Goal: Transaction & Acquisition: Purchase product/service

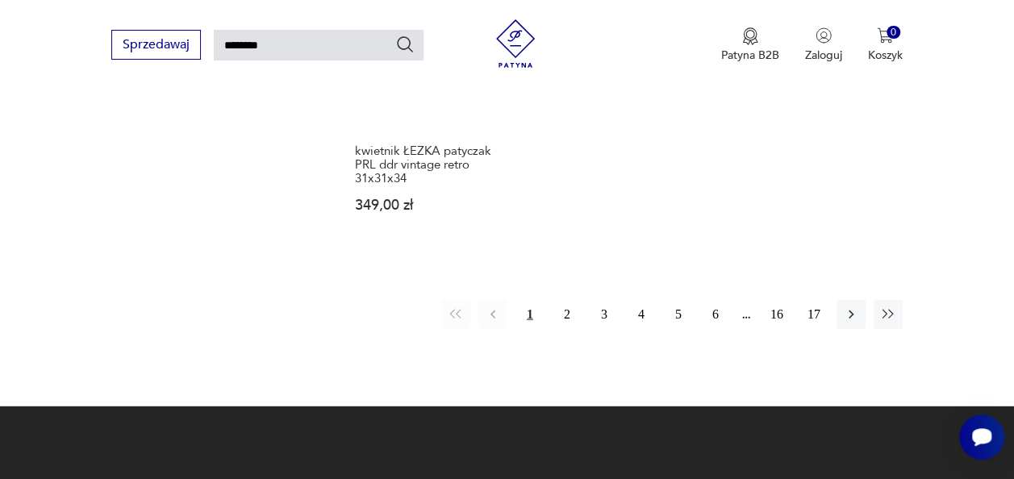
scroll to position [1832, 0]
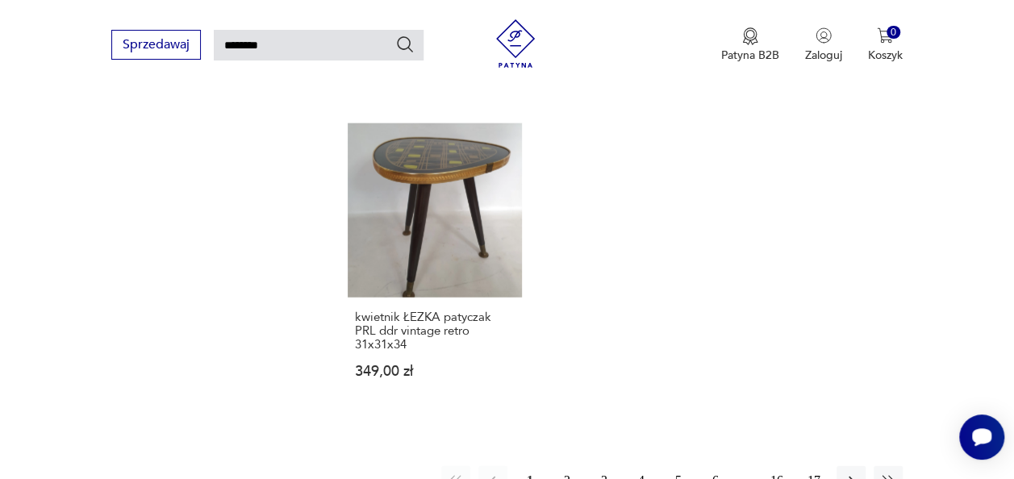
click at [563, 466] on button "2" at bounding box center [566, 480] width 29 height 29
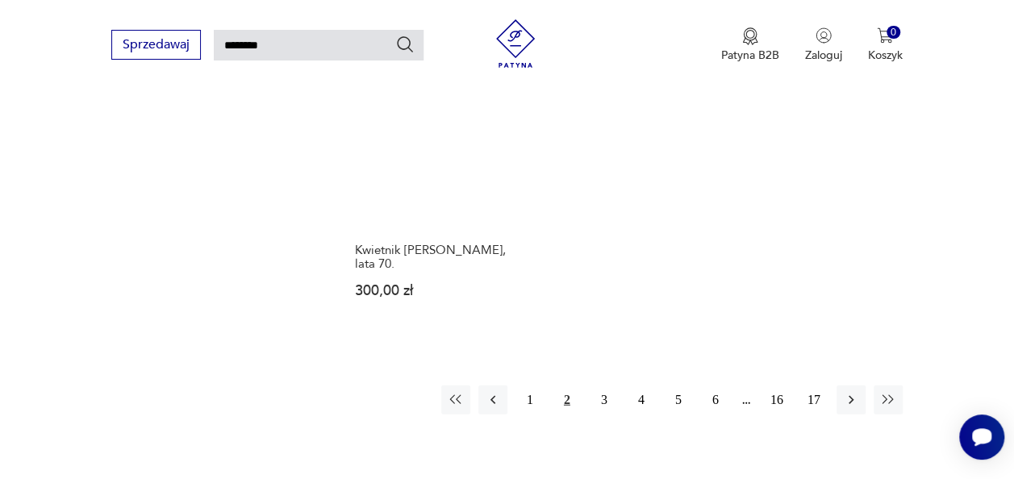
scroll to position [1913, 0]
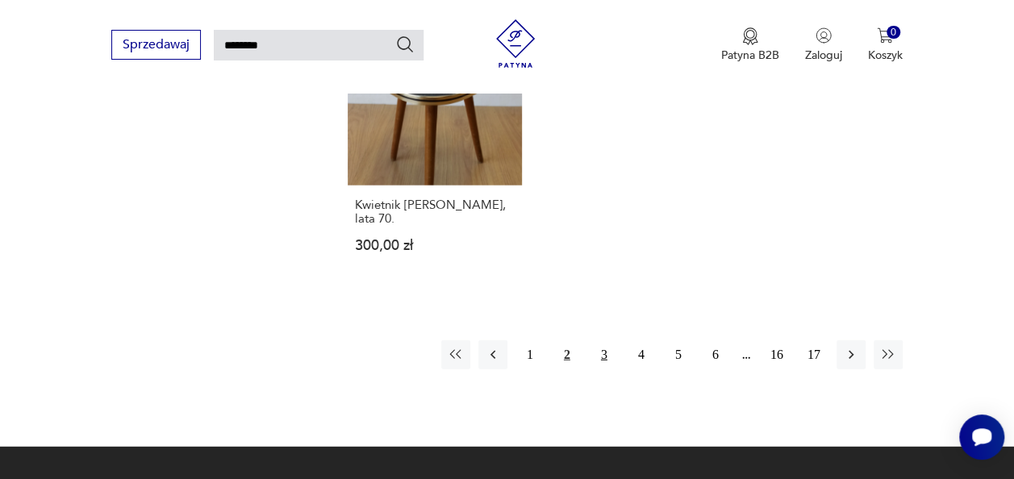
click at [616, 340] on button "3" at bounding box center [603, 354] width 29 height 29
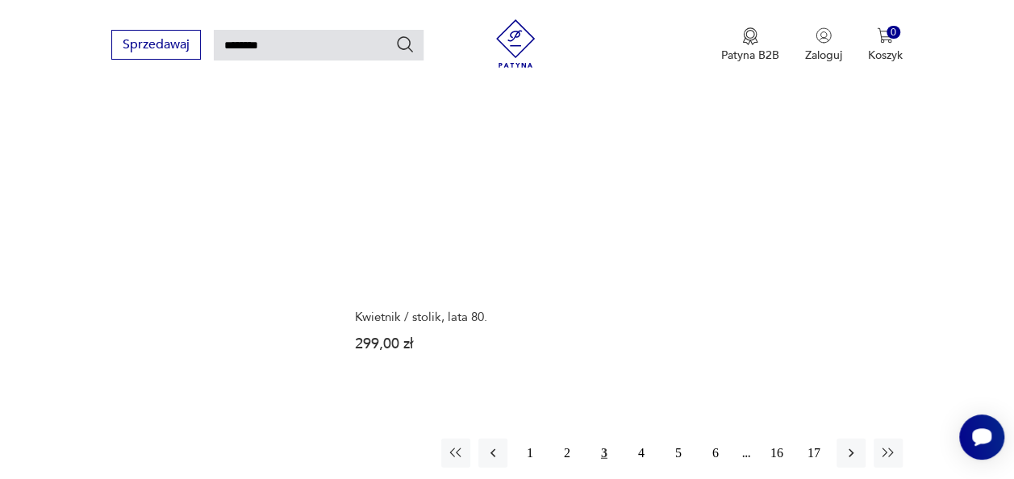
scroll to position [1832, 0]
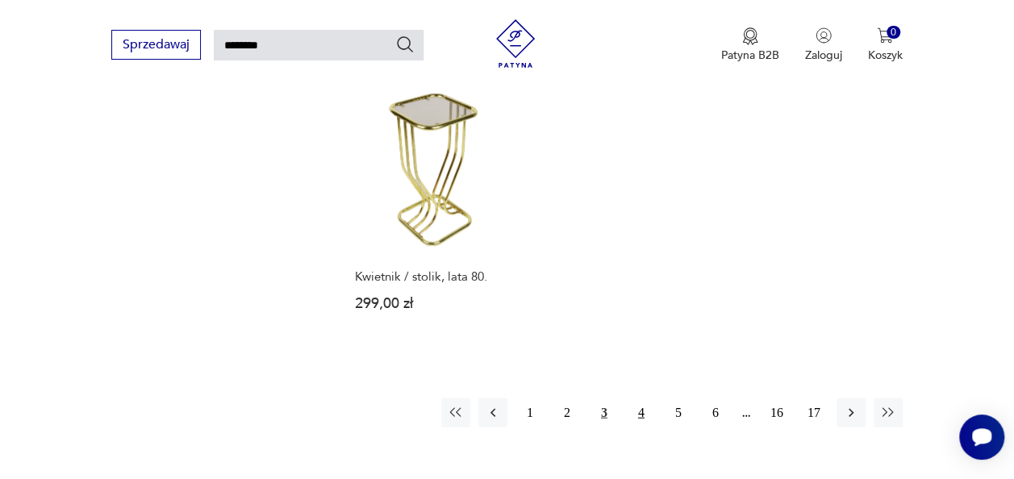
click at [646, 398] on button "4" at bounding box center [641, 412] width 29 height 29
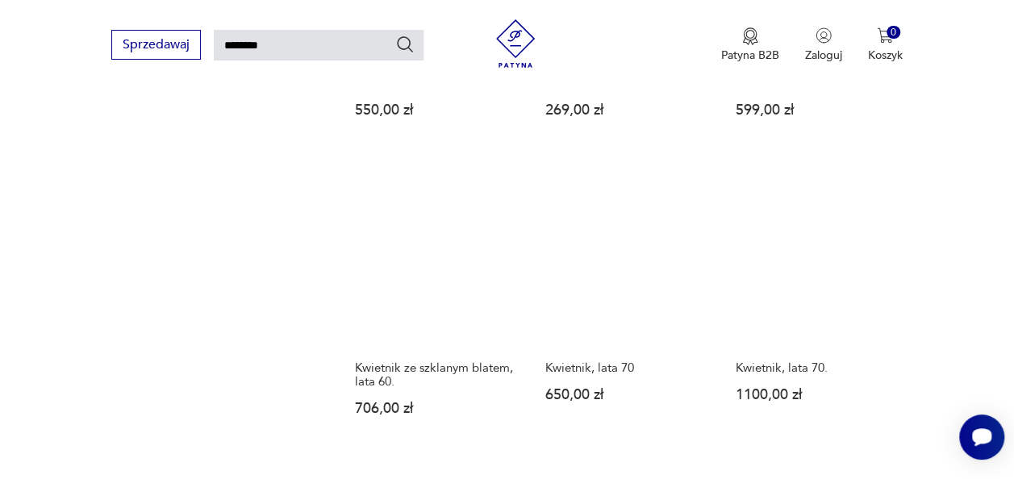
scroll to position [1751, 0]
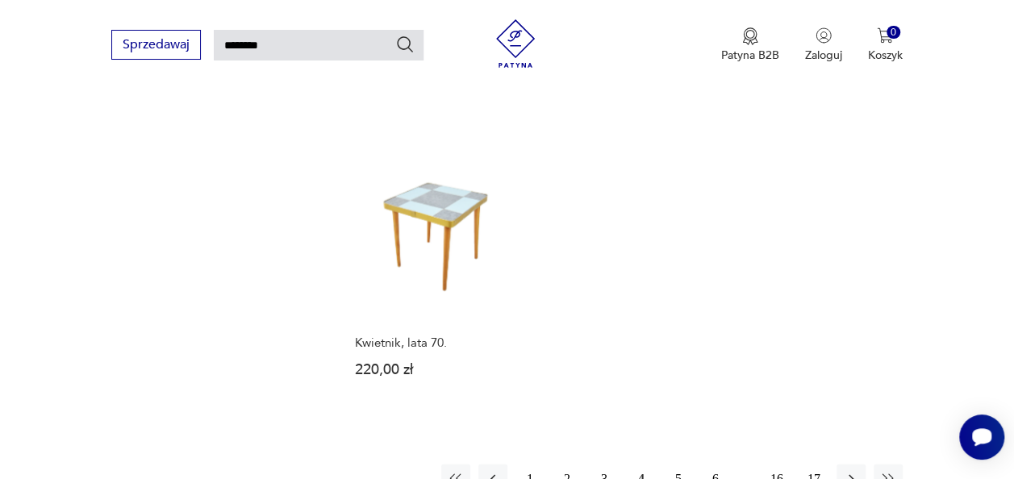
click at [680, 464] on button "5" at bounding box center [678, 478] width 29 height 29
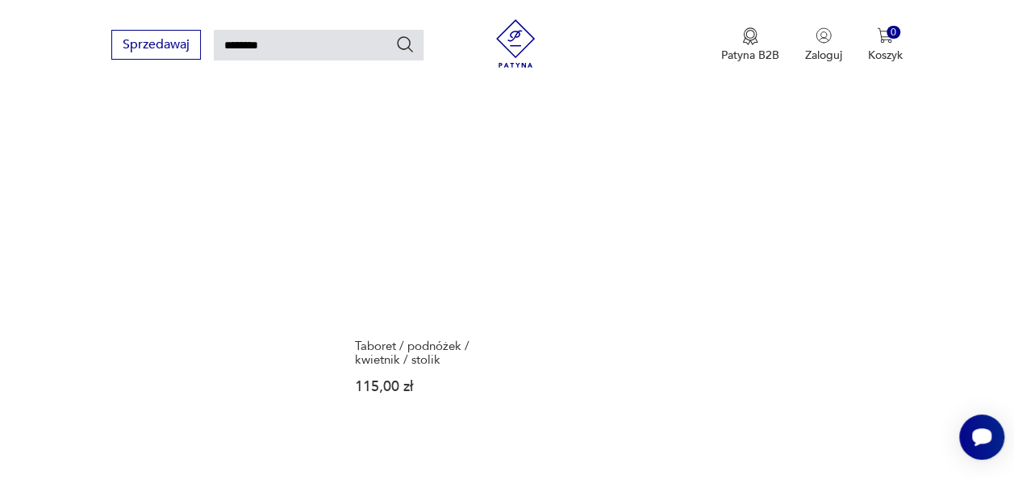
scroll to position [1832, 0]
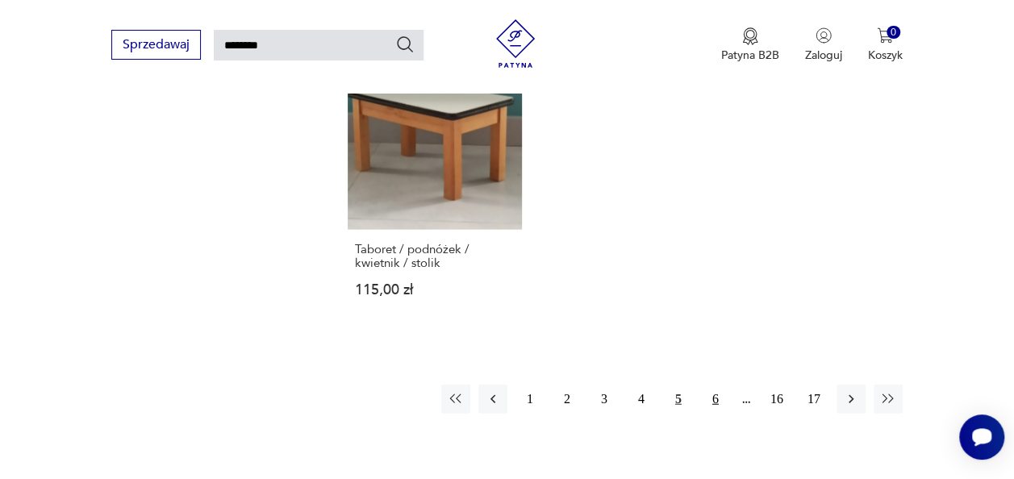
click at [716, 390] on button "6" at bounding box center [715, 399] width 29 height 29
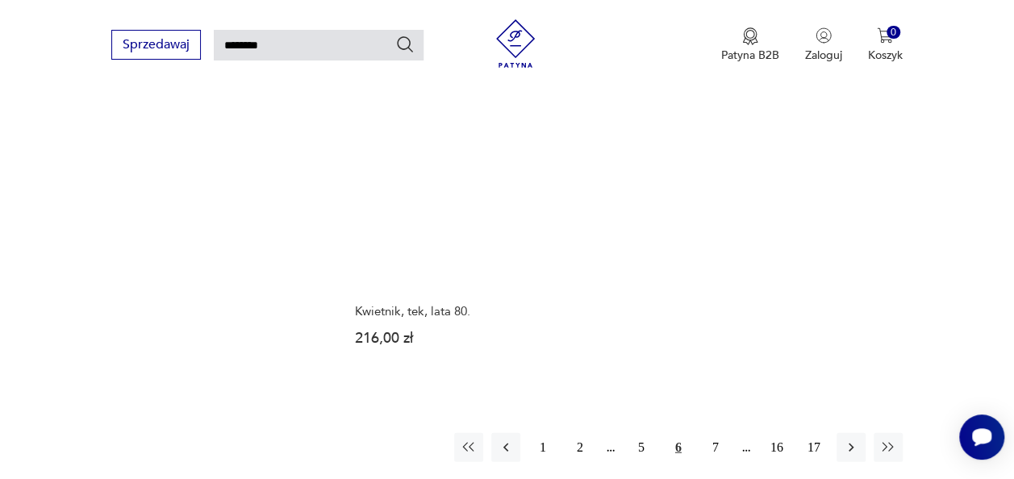
scroll to position [1832, 0]
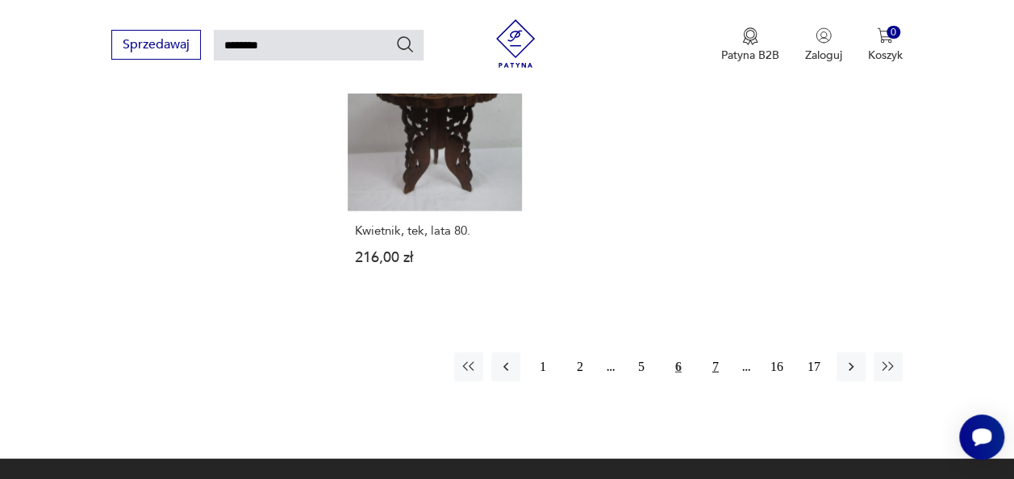
click at [715, 352] on button "7" at bounding box center [715, 366] width 29 height 29
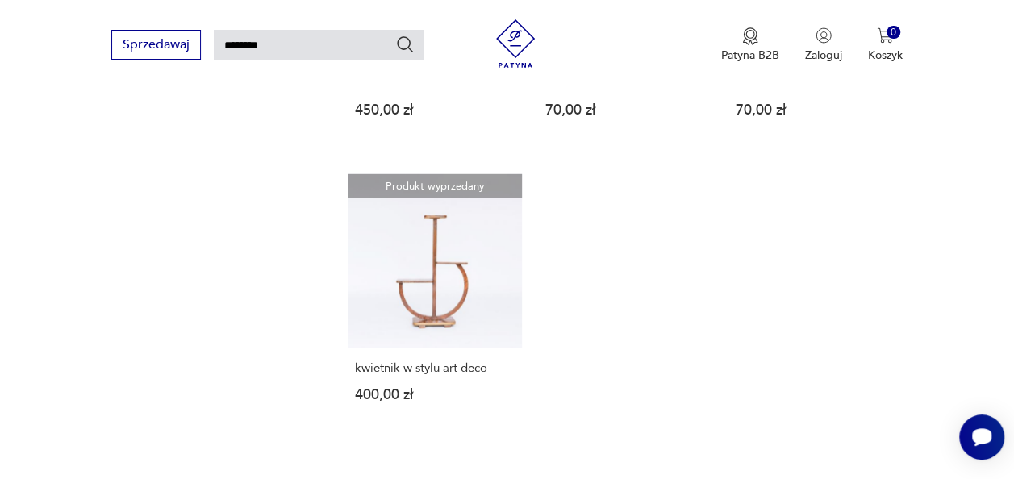
scroll to position [1751, 0]
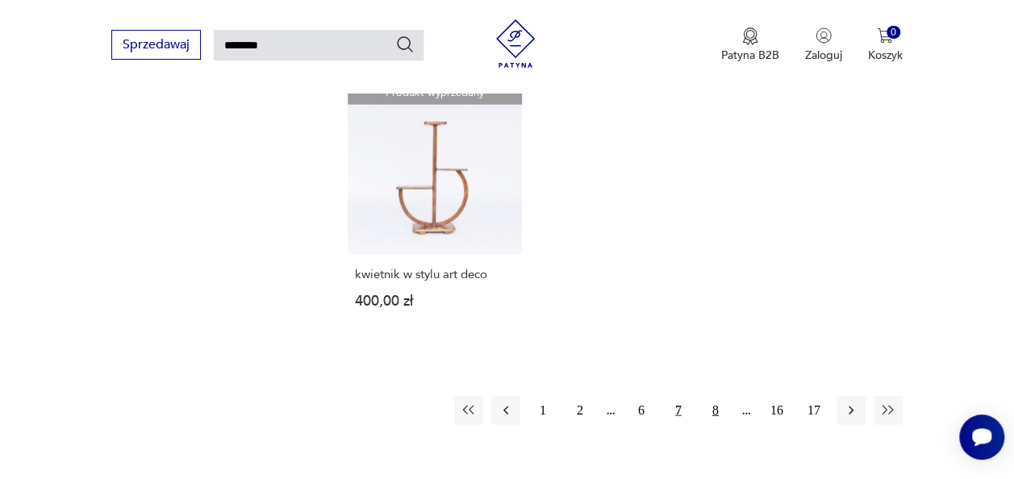
click at [704, 425] on button "8" at bounding box center [715, 410] width 29 height 29
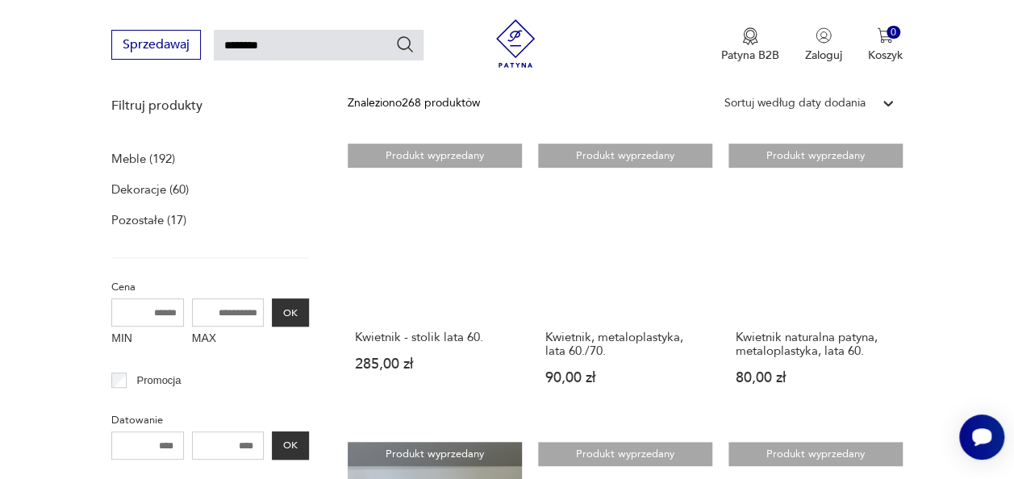
scroll to position [219, 0]
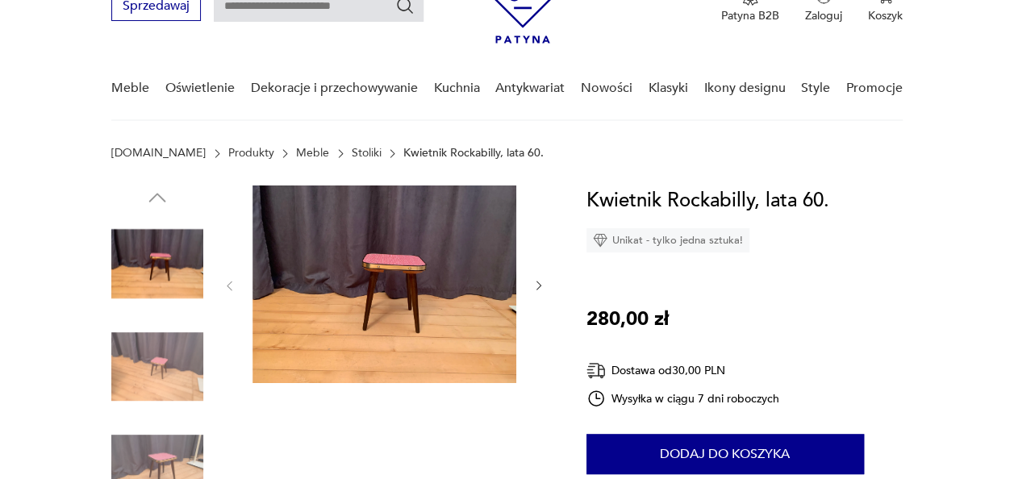
click at [416, 266] on img at bounding box center [384, 284] width 264 height 198
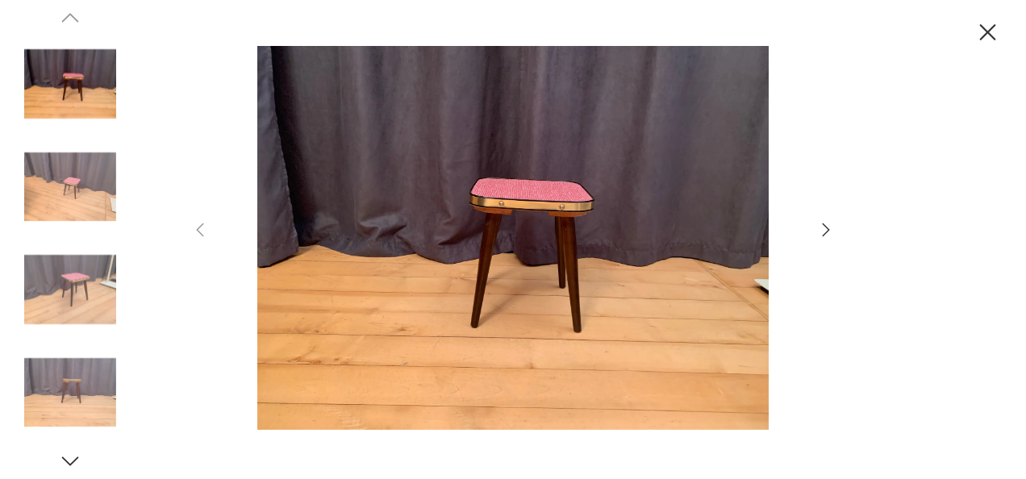
click at [71, 281] on img at bounding box center [70, 290] width 92 height 92
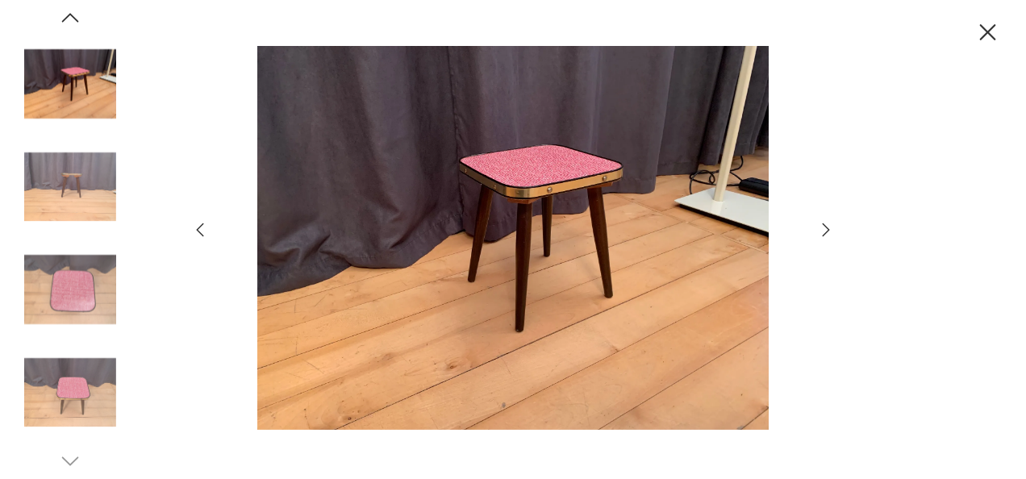
click at [90, 176] on img at bounding box center [70, 187] width 92 height 92
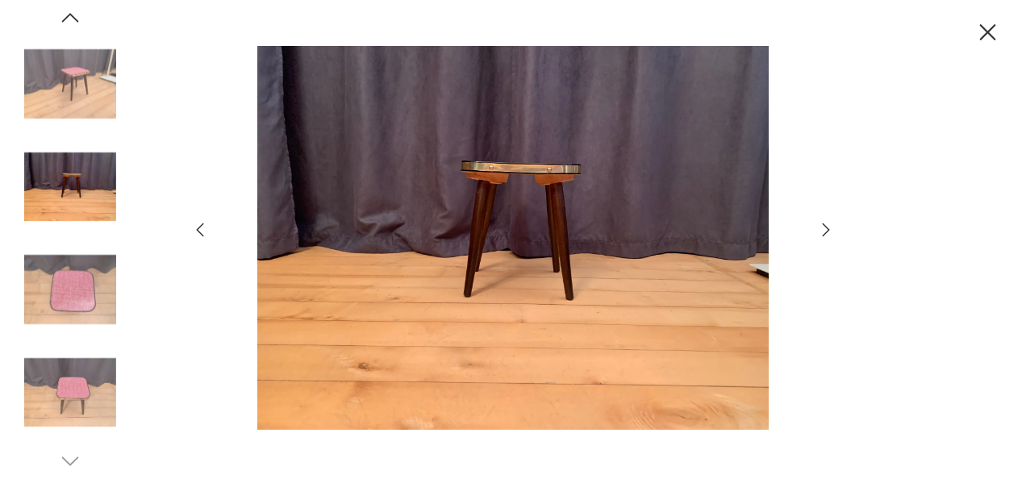
click at [75, 416] on img at bounding box center [70, 393] width 92 height 92
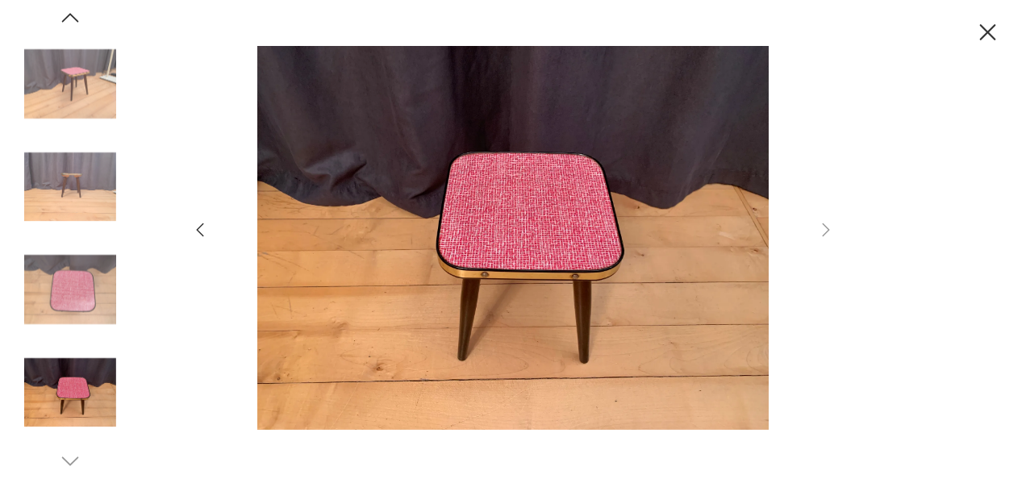
click at [984, 34] on icon "button" at bounding box center [987, 33] width 28 height 28
